Goal: Task Accomplishment & Management: Manage account settings

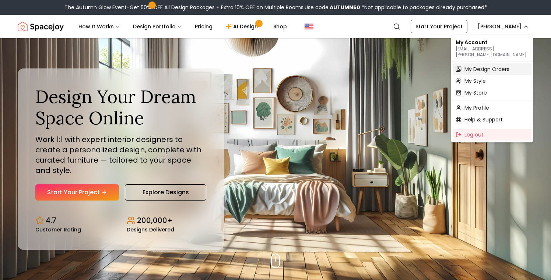
click at [478, 66] on span "My Design Orders" at bounding box center [487, 69] width 45 height 7
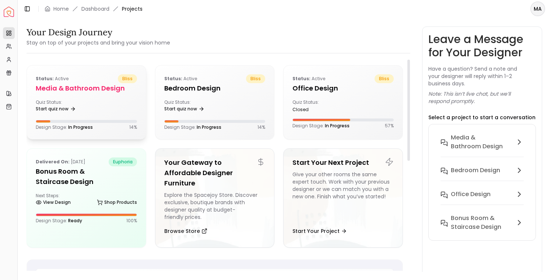
click at [109, 98] on div "Status: active bliss Media & Bathroom Design Quiz Status: Start quiz now Design…" at bounding box center [86, 103] width 119 height 74
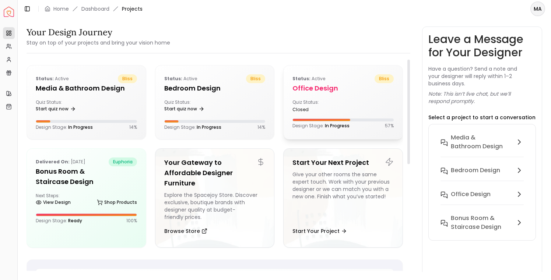
click at [330, 92] on h5 "Office Design" at bounding box center [343, 88] width 101 height 10
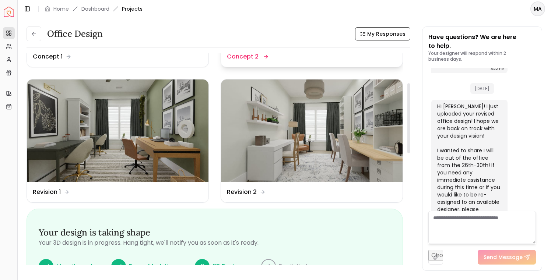
scroll to position [122, 0]
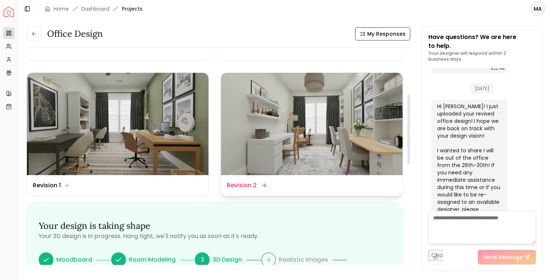
click at [325, 134] on img at bounding box center [312, 124] width 182 height 102
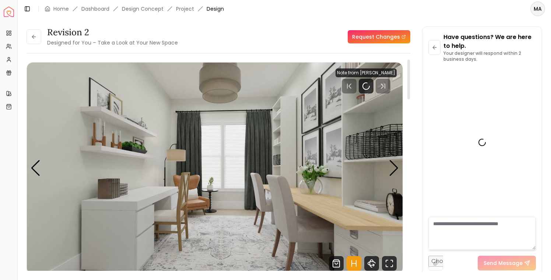
scroll to position [625, 0]
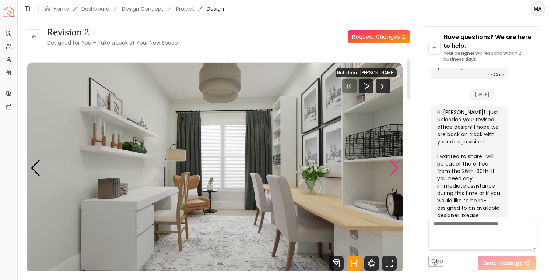
click at [392, 168] on div "Next slide" at bounding box center [394, 168] width 10 height 16
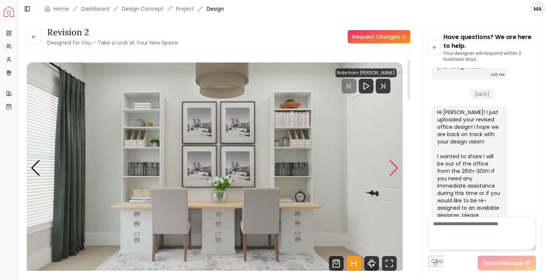
click at [392, 168] on div "Next slide" at bounding box center [394, 168] width 10 height 16
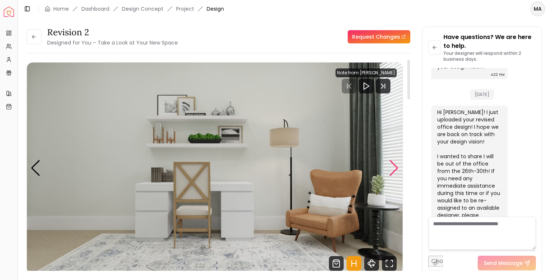
click at [394, 169] on div "Next slide" at bounding box center [394, 168] width 10 height 16
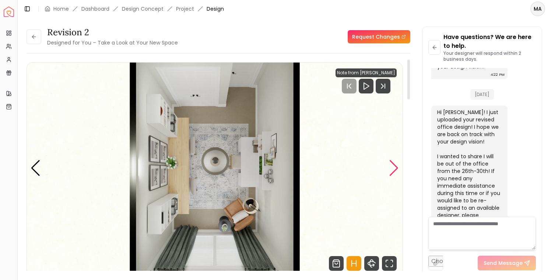
click at [392, 172] on div "Next slide" at bounding box center [394, 168] width 10 height 16
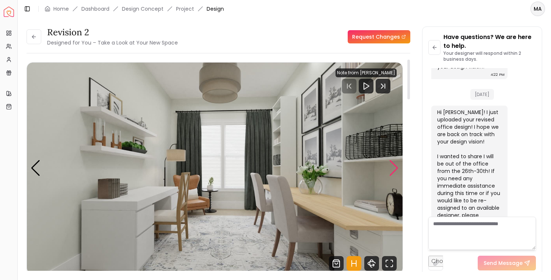
click at [392, 172] on div "Next slide" at bounding box center [394, 168] width 10 height 16
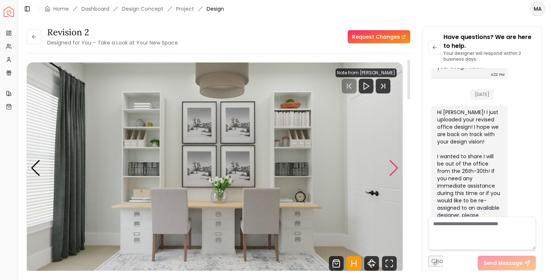
click at [392, 172] on div "Next slide" at bounding box center [394, 168] width 10 height 16
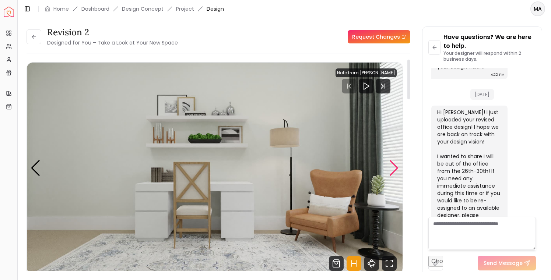
click at [392, 172] on div "Next slide" at bounding box center [394, 168] width 10 height 16
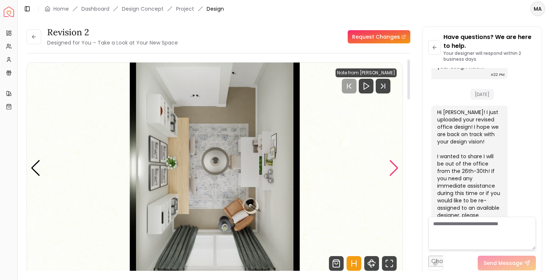
click at [392, 172] on div "Next slide" at bounding box center [394, 168] width 10 height 16
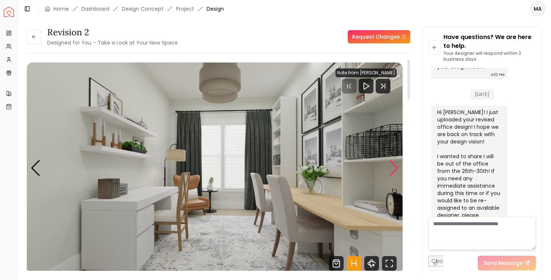
click at [392, 172] on div "Next slide" at bounding box center [394, 168] width 10 height 16
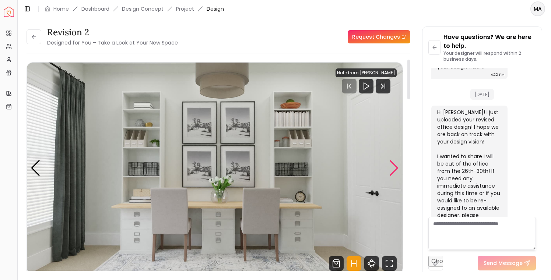
click at [394, 167] on div "Next slide" at bounding box center [394, 168] width 10 height 16
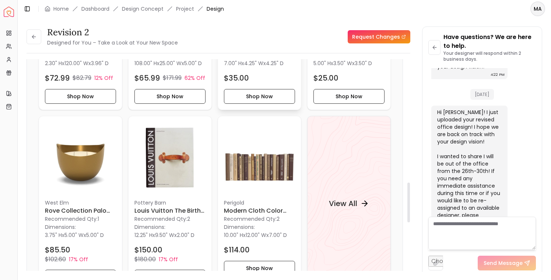
scroll to position [669, 0]
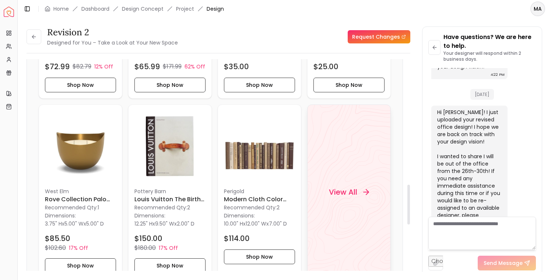
click at [343, 197] on h4 "View All" at bounding box center [343, 192] width 28 height 10
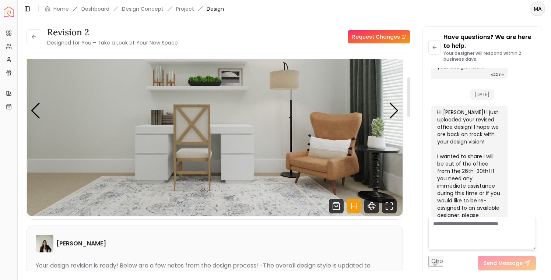
scroll to position [0, 0]
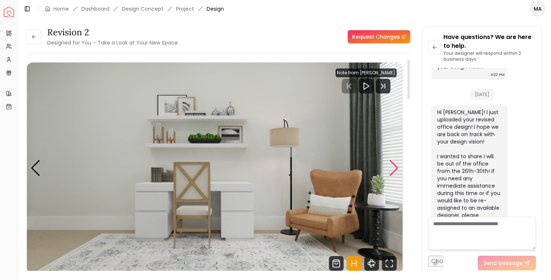
click at [396, 168] on div "Next slide" at bounding box center [394, 168] width 10 height 16
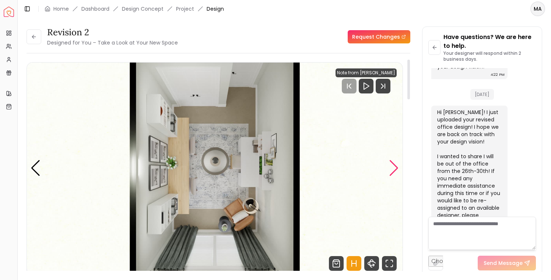
click at [395, 169] on div "Next slide" at bounding box center [394, 168] width 10 height 16
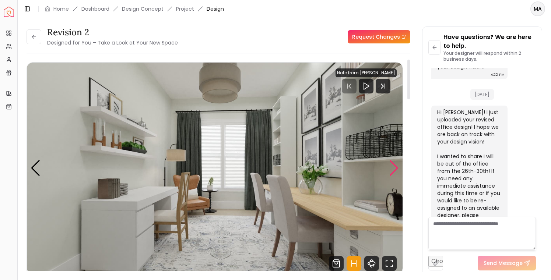
click at [392, 175] on div "Next slide" at bounding box center [394, 168] width 10 height 16
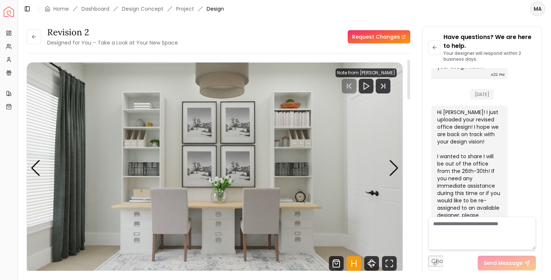
click at [289, 164] on img "2 / 4" at bounding box center [215, 168] width 376 height 211
click at [295, 231] on img "2 / 4" at bounding box center [215, 168] width 376 height 211
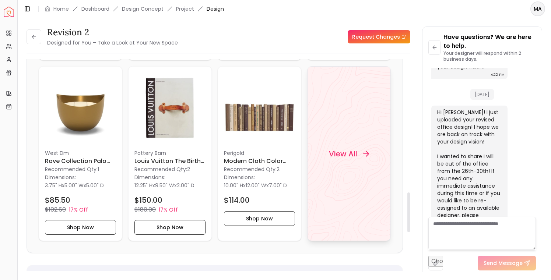
scroll to position [711, 0]
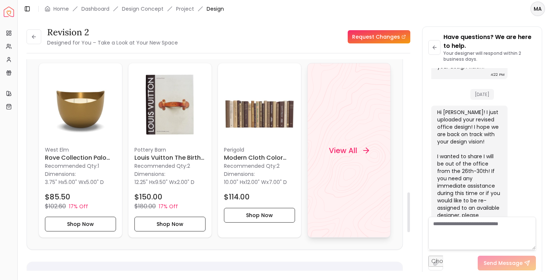
click at [352, 155] on h4 "View All" at bounding box center [343, 150] width 28 height 10
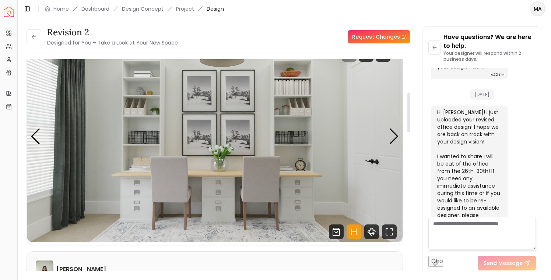
scroll to position [0, 0]
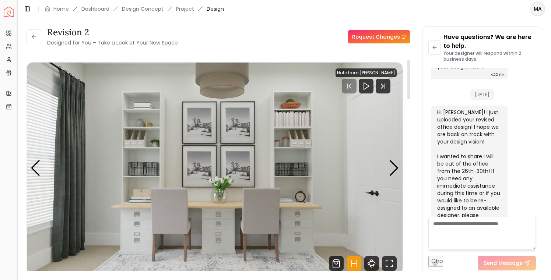
click at [136, 192] on img "2 / 4" at bounding box center [215, 168] width 376 height 211
click at [394, 169] on div "Next slide" at bounding box center [394, 168] width 10 height 16
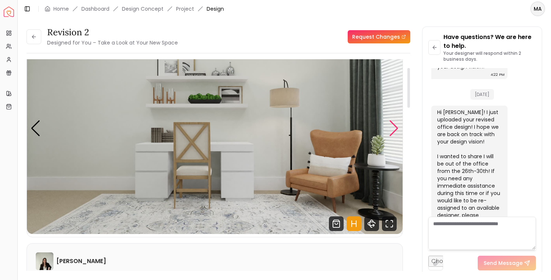
scroll to position [39, 0]
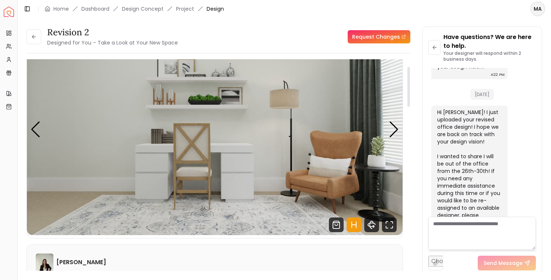
click at [157, 139] on img "3 / 4" at bounding box center [215, 129] width 376 height 211
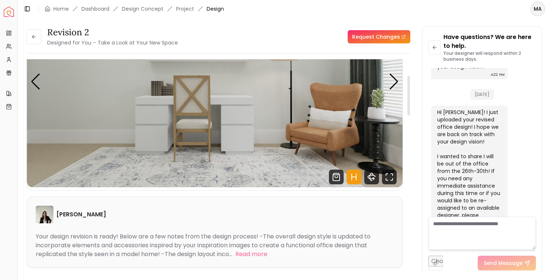
scroll to position [0, 0]
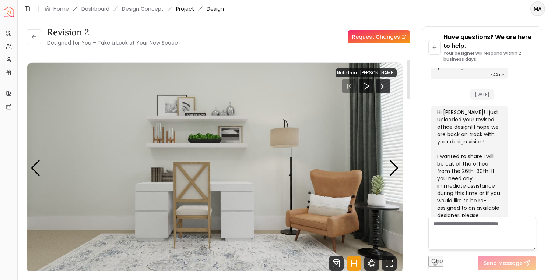
click at [184, 10] on link "Project" at bounding box center [185, 8] width 18 height 7
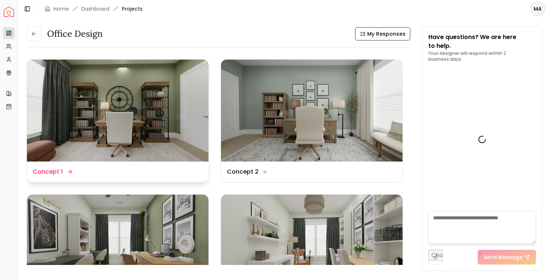
scroll to position [631, 0]
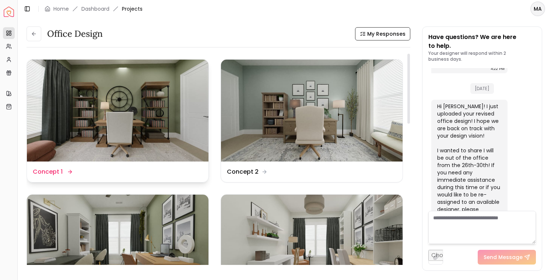
click at [157, 105] on img at bounding box center [118, 111] width 182 height 102
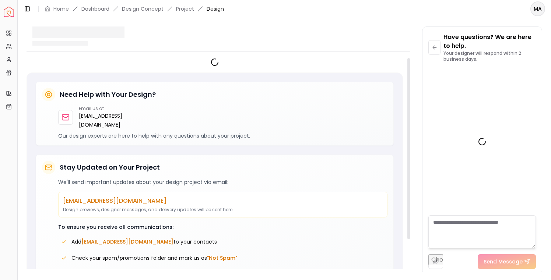
scroll to position [625, 0]
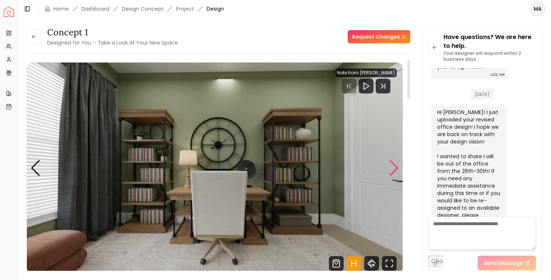
click at [395, 165] on div "Next slide" at bounding box center [394, 168] width 10 height 16
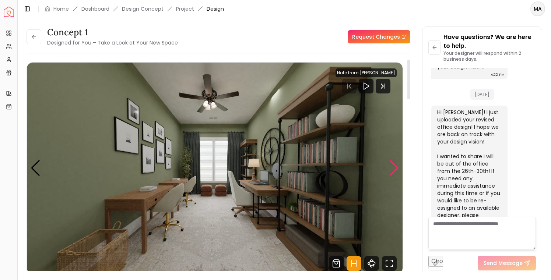
click at [395, 165] on div "Next slide" at bounding box center [394, 168] width 10 height 16
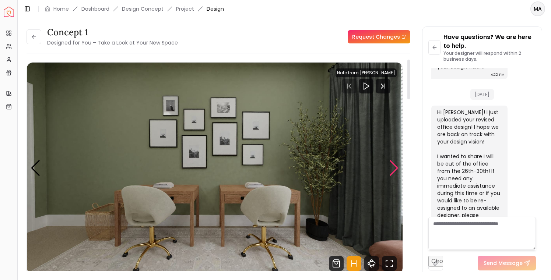
click at [395, 165] on div "Next slide" at bounding box center [394, 168] width 10 height 16
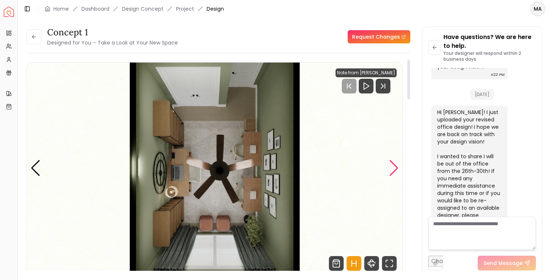
click at [395, 165] on div "Next slide" at bounding box center [394, 168] width 10 height 16
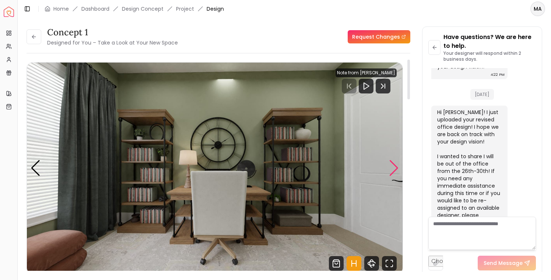
click at [395, 165] on div "Next slide" at bounding box center [394, 168] width 10 height 16
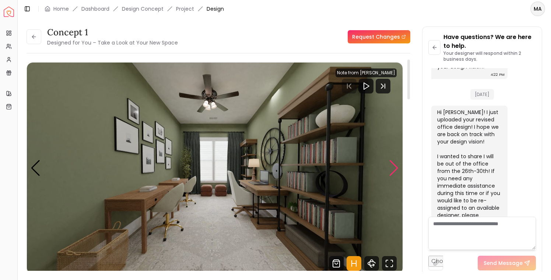
click at [395, 165] on div "Next slide" at bounding box center [394, 168] width 10 height 16
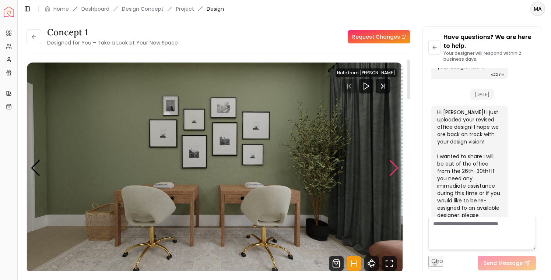
click at [395, 165] on div "Next slide" at bounding box center [394, 168] width 10 height 16
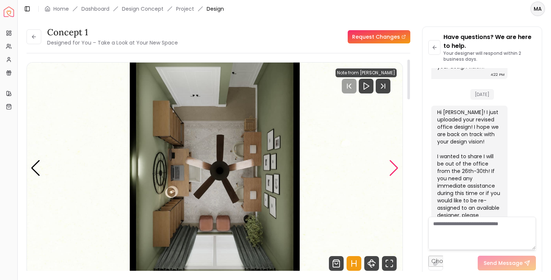
click at [395, 165] on div "Next slide" at bounding box center [394, 168] width 10 height 16
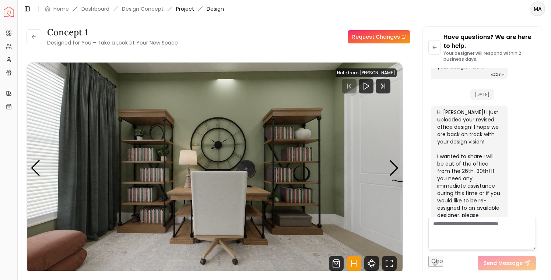
click at [188, 8] on link "Project" at bounding box center [185, 8] width 18 height 7
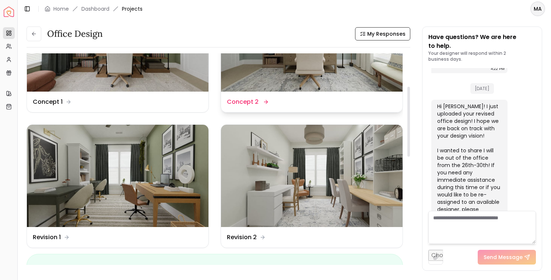
scroll to position [114, 0]
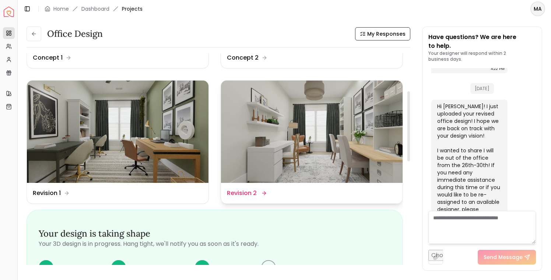
click at [283, 147] on img at bounding box center [312, 132] width 182 height 102
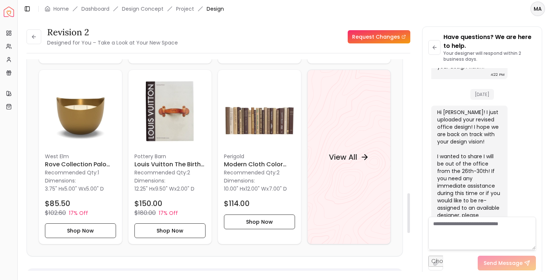
scroll to position [699, 0]
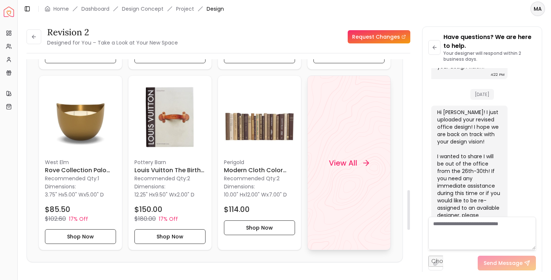
click at [349, 168] on h4 "View All" at bounding box center [343, 163] width 28 height 10
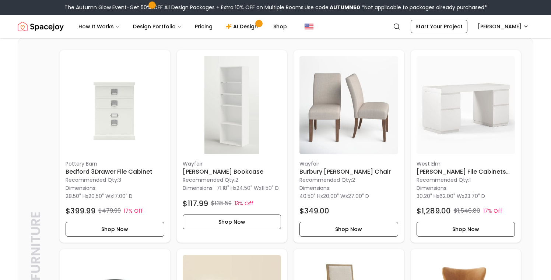
scroll to position [1260, 0]
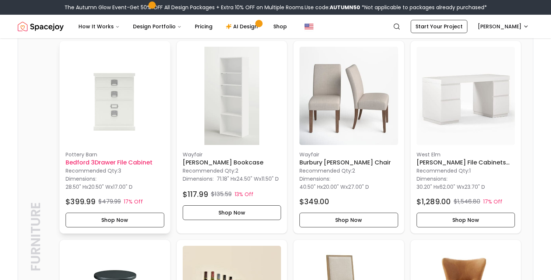
click at [116, 118] on img at bounding box center [115, 96] width 99 height 99
click at [467, 127] on img at bounding box center [466, 96] width 99 height 99
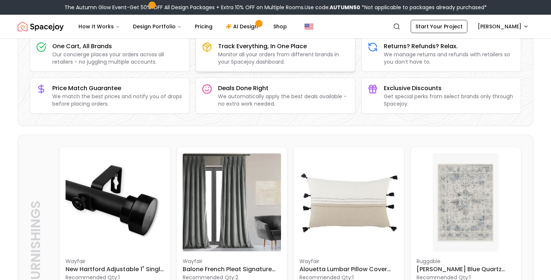
scroll to position [0, 0]
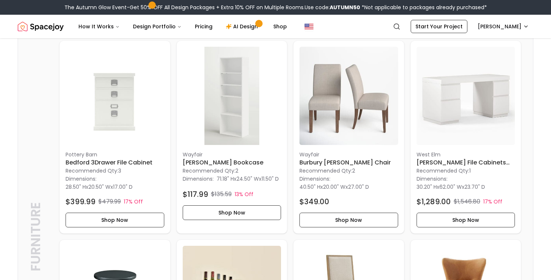
scroll to position [1255, 0]
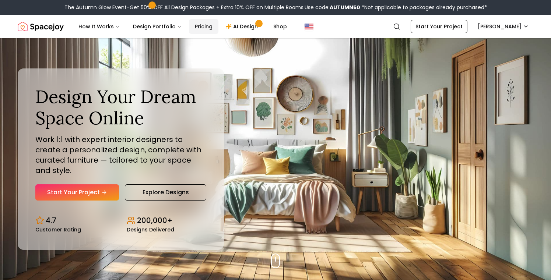
click at [197, 26] on link "Pricing" at bounding box center [203, 26] width 29 height 15
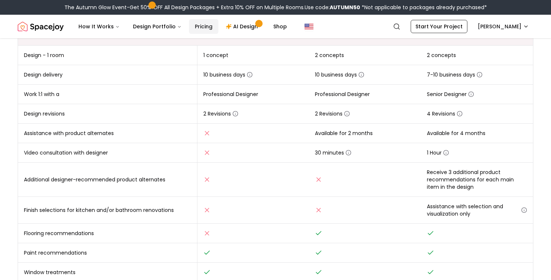
scroll to position [158, 0]
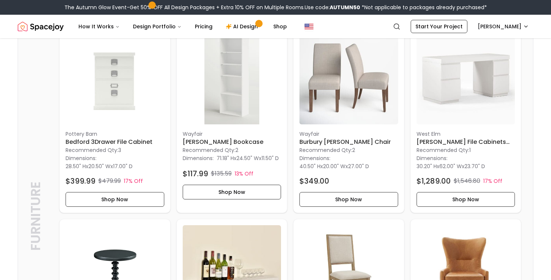
scroll to position [1304, 0]
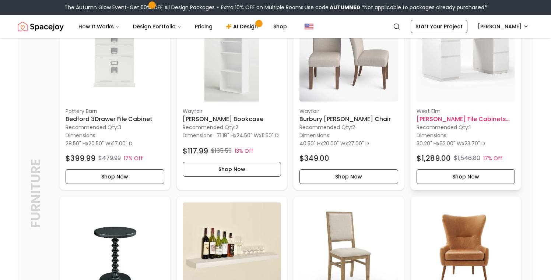
click at [451, 80] on img at bounding box center [466, 52] width 99 height 99
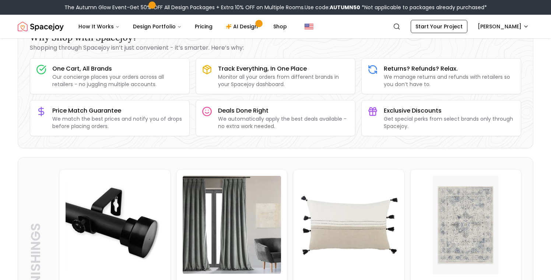
scroll to position [0, 0]
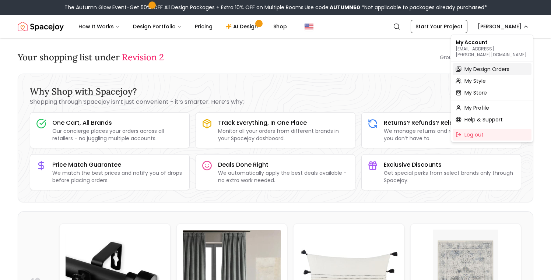
click at [483, 66] on span "My Design Orders" at bounding box center [487, 69] width 45 height 7
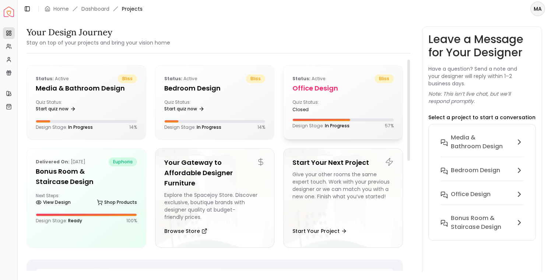
click at [321, 99] on div "Quiz Status: closed" at bounding box center [317, 105] width 48 height 13
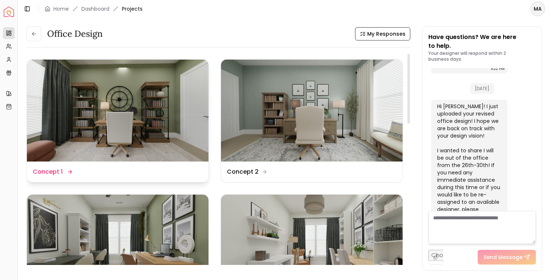
click at [143, 115] on img at bounding box center [118, 111] width 182 height 102
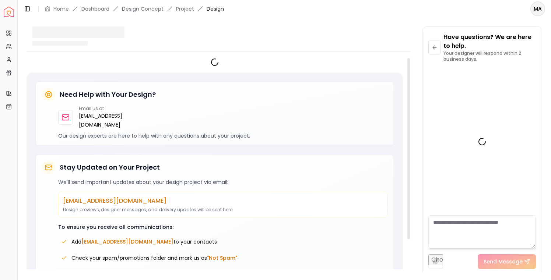
scroll to position [625, 0]
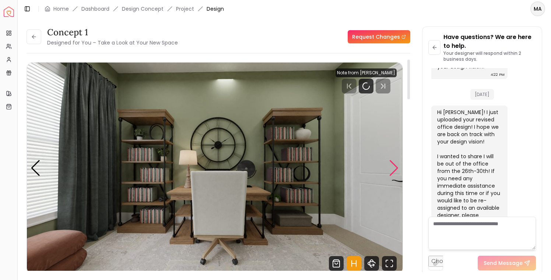
click at [394, 167] on div "Next slide" at bounding box center [394, 168] width 10 height 16
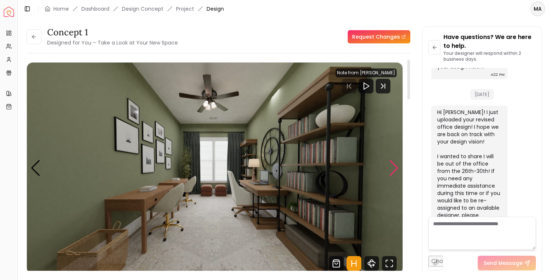
click at [394, 167] on div "Next slide" at bounding box center [394, 168] width 10 height 16
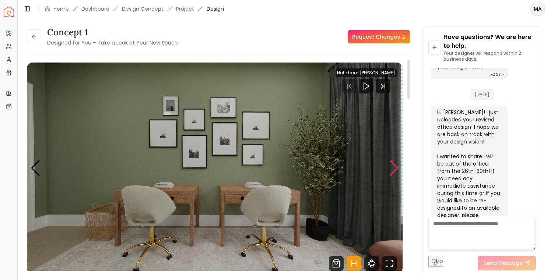
click at [394, 167] on div "Next slide" at bounding box center [394, 168] width 10 height 16
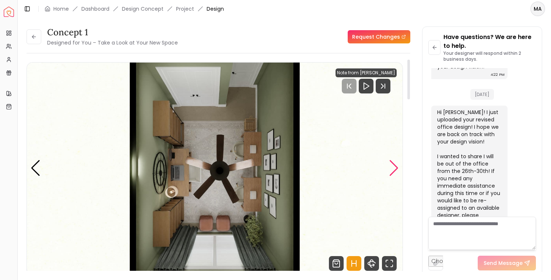
click at [394, 167] on div "Next slide" at bounding box center [394, 168] width 10 height 16
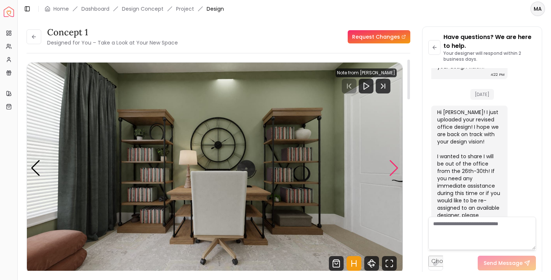
click at [394, 167] on div "Next slide" at bounding box center [394, 168] width 10 height 16
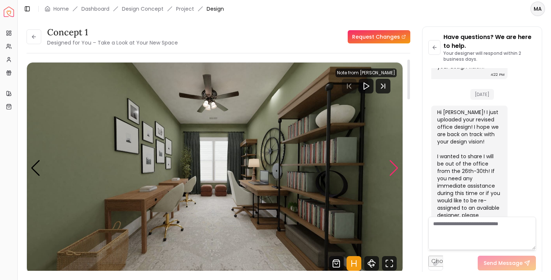
click at [394, 167] on div "Next slide" at bounding box center [394, 168] width 10 height 16
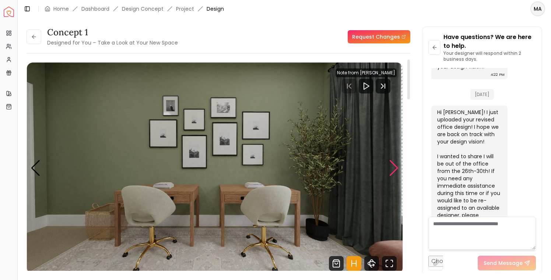
click at [394, 167] on div "Next slide" at bounding box center [394, 168] width 10 height 16
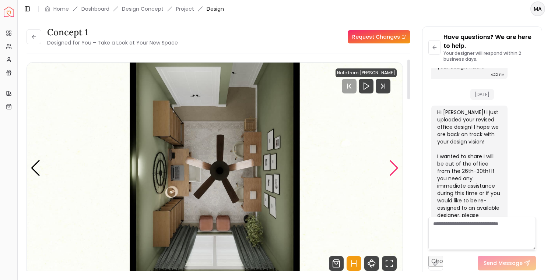
click at [394, 167] on div "Next slide" at bounding box center [394, 168] width 10 height 16
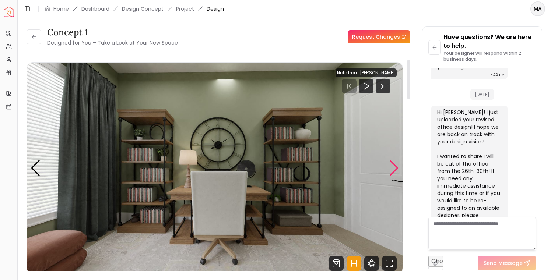
click at [394, 167] on div "Next slide" at bounding box center [394, 168] width 10 height 16
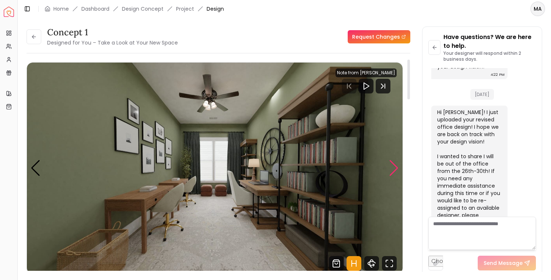
click at [394, 167] on div "Next slide" at bounding box center [394, 168] width 10 height 16
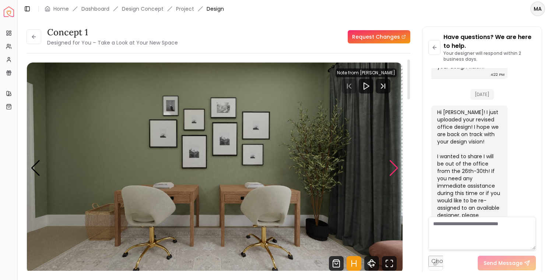
click at [394, 167] on div "Next slide" at bounding box center [394, 168] width 10 height 16
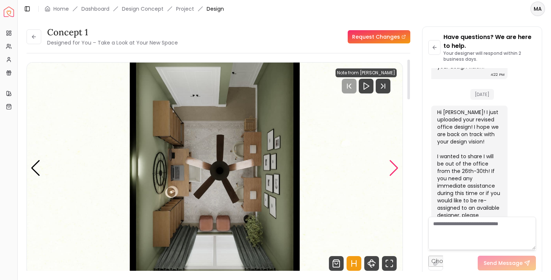
click at [394, 167] on div "Next slide" at bounding box center [394, 168] width 10 height 16
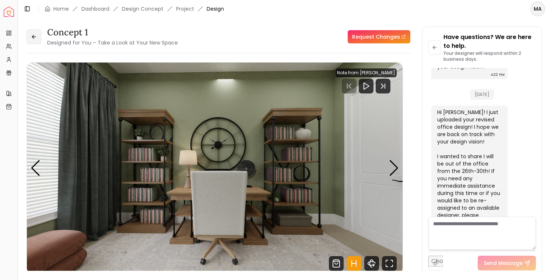
click at [36, 37] on icon at bounding box center [34, 37] width 6 height 6
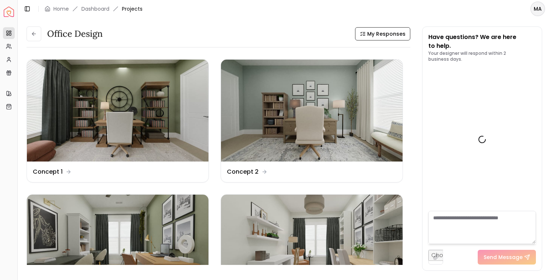
scroll to position [631, 0]
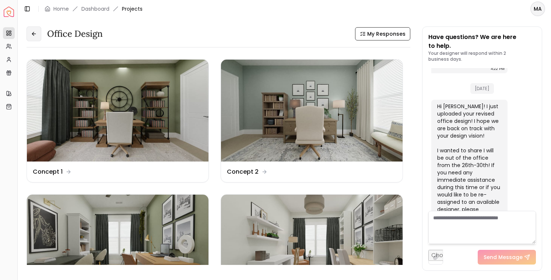
click at [33, 35] on icon at bounding box center [33, 33] width 2 height 3
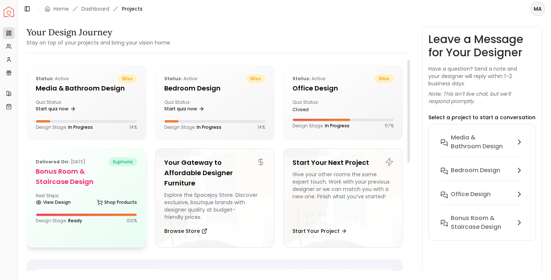
click at [76, 192] on div "Delivered on: Aug 18, 2024 euphoria Bonus Room & Staircase Design Next Steps: V…" at bounding box center [86, 191] width 119 height 84
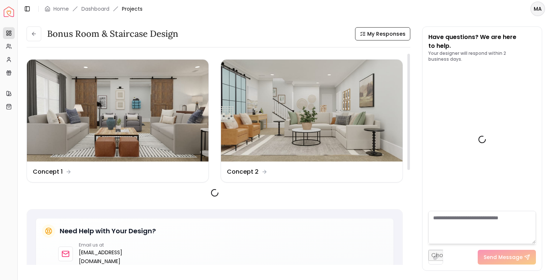
scroll to position [741, 0]
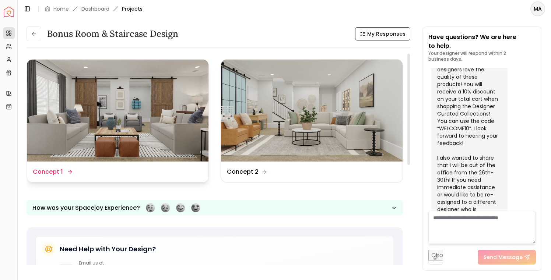
click at [175, 108] on img at bounding box center [118, 111] width 182 height 102
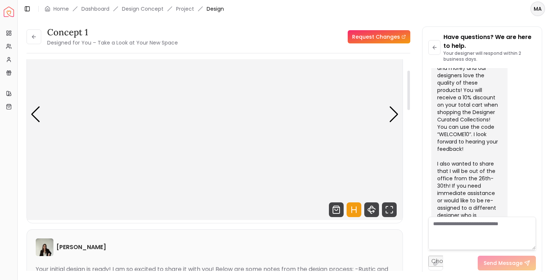
scroll to position [59, 0]
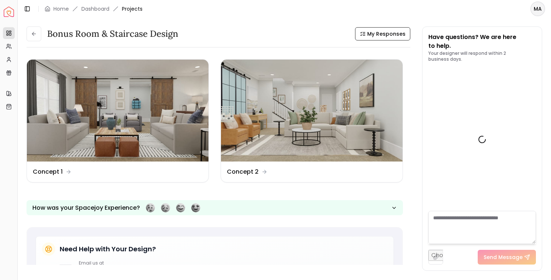
scroll to position [741, 0]
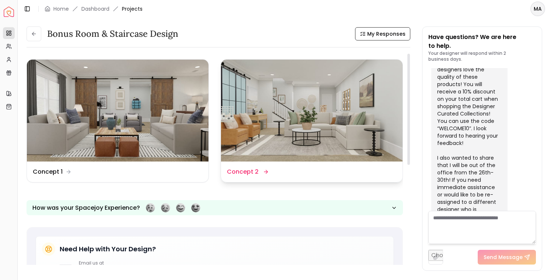
click at [352, 118] on img at bounding box center [312, 111] width 182 height 102
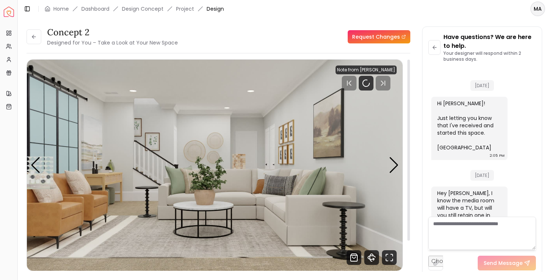
scroll to position [735, 0]
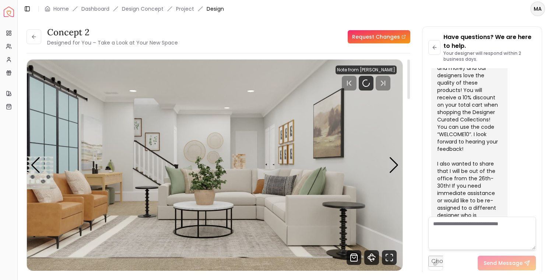
click at [295, 204] on img "1 / 7" at bounding box center [215, 165] width 376 height 211
